Goal: Navigation & Orientation: Find specific page/section

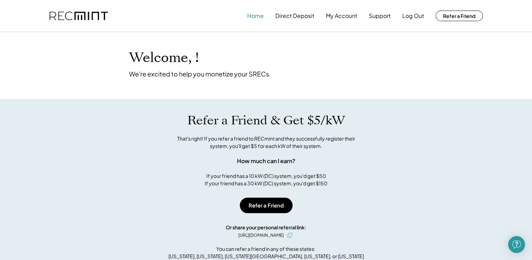
click at [249, 14] on button "Home" at bounding box center [255, 16] width 17 height 14
click at [257, 18] on button "Home" at bounding box center [255, 16] width 17 height 14
click at [339, 16] on button "My Account" at bounding box center [341, 16] width 31 height 14
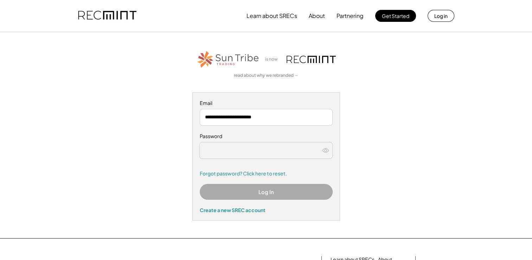
click at [276, 194] on button "Log In" at bounding box center [266, 192] width 133 height 16
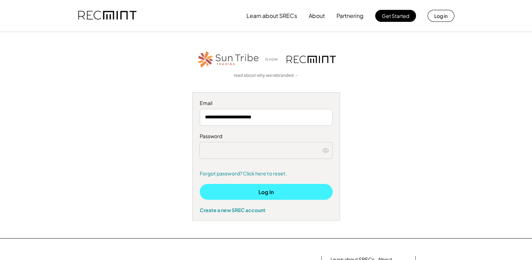
click at [263, 190] on button "Log In" at bounding box center [266, 192] width 133 height 16
